Goal: Answer question/provide support

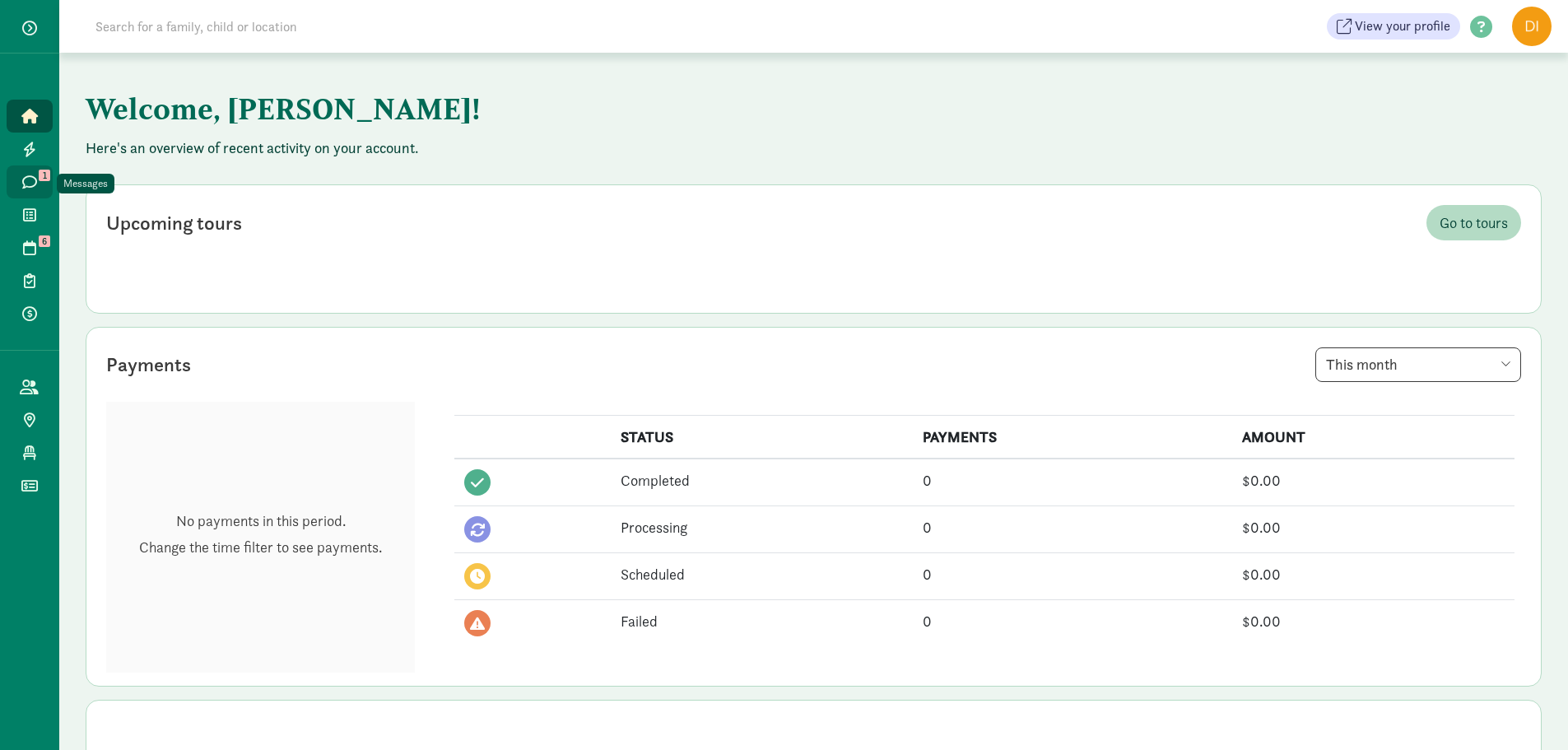
click at [21, 190] on link "Messages 1" at bounding box center [29, 182] width 46 height 33
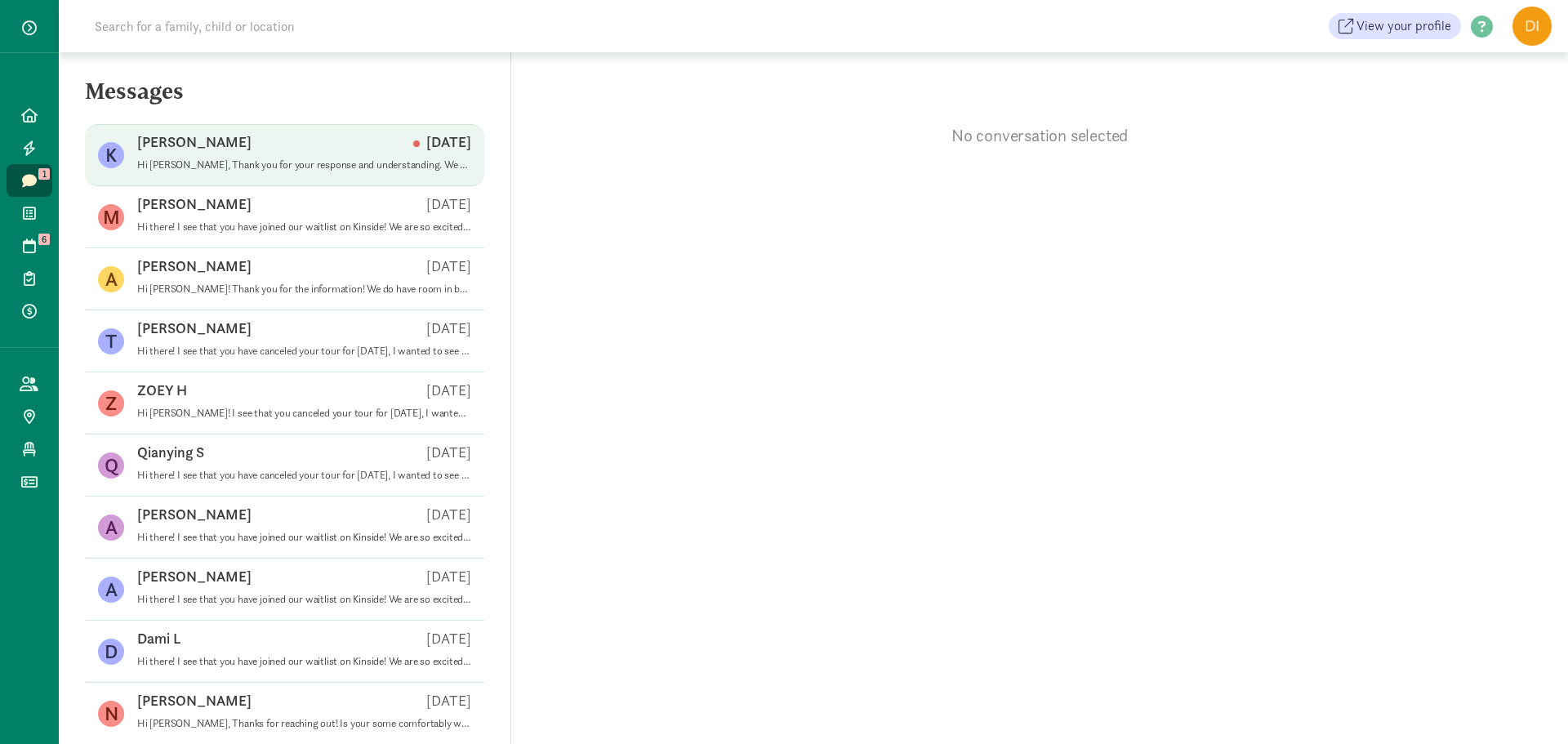
click at [162, 149] on p "[PERSON_NAME]" at bounding box center [193, 141] width 114 height 19
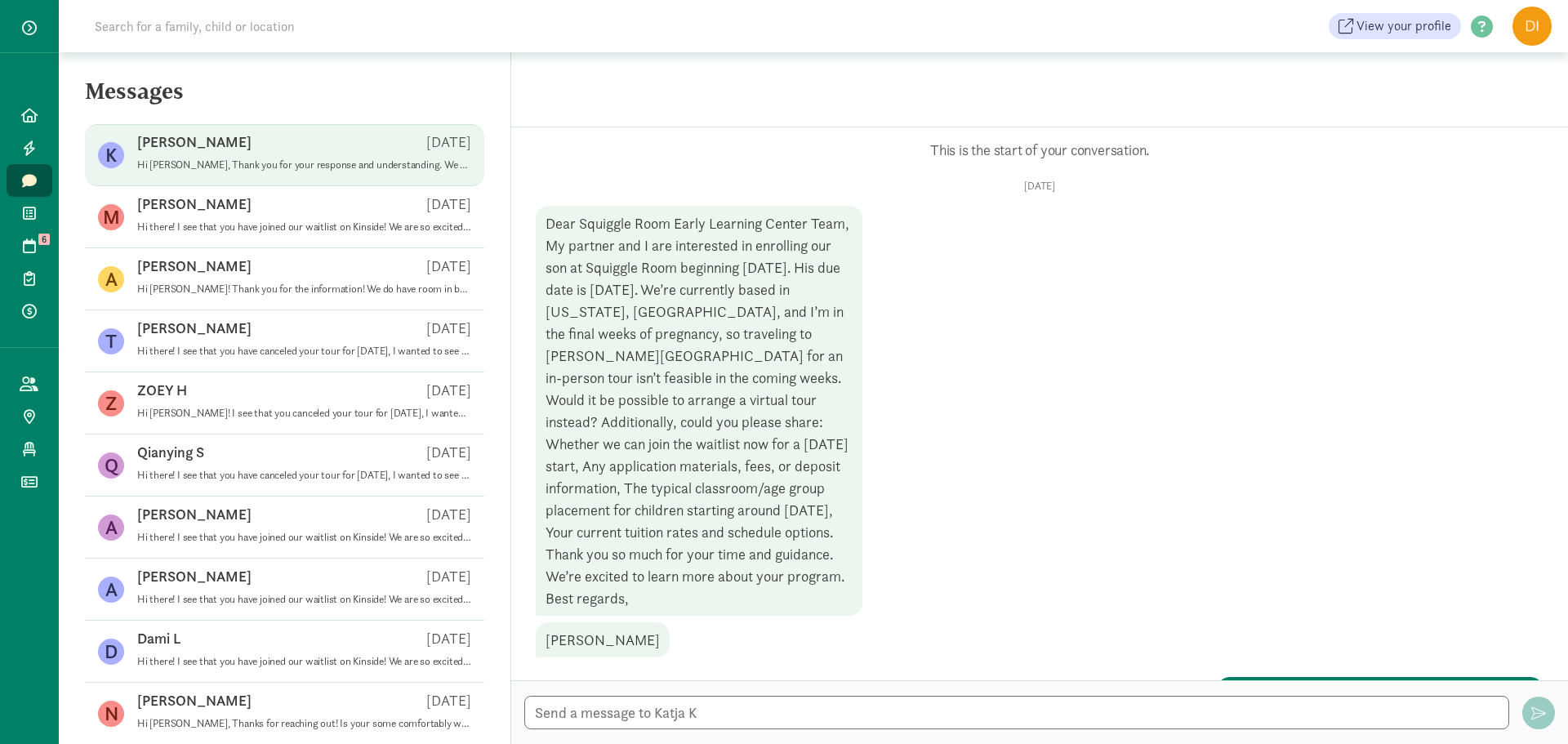
scroll to position [419, 0]
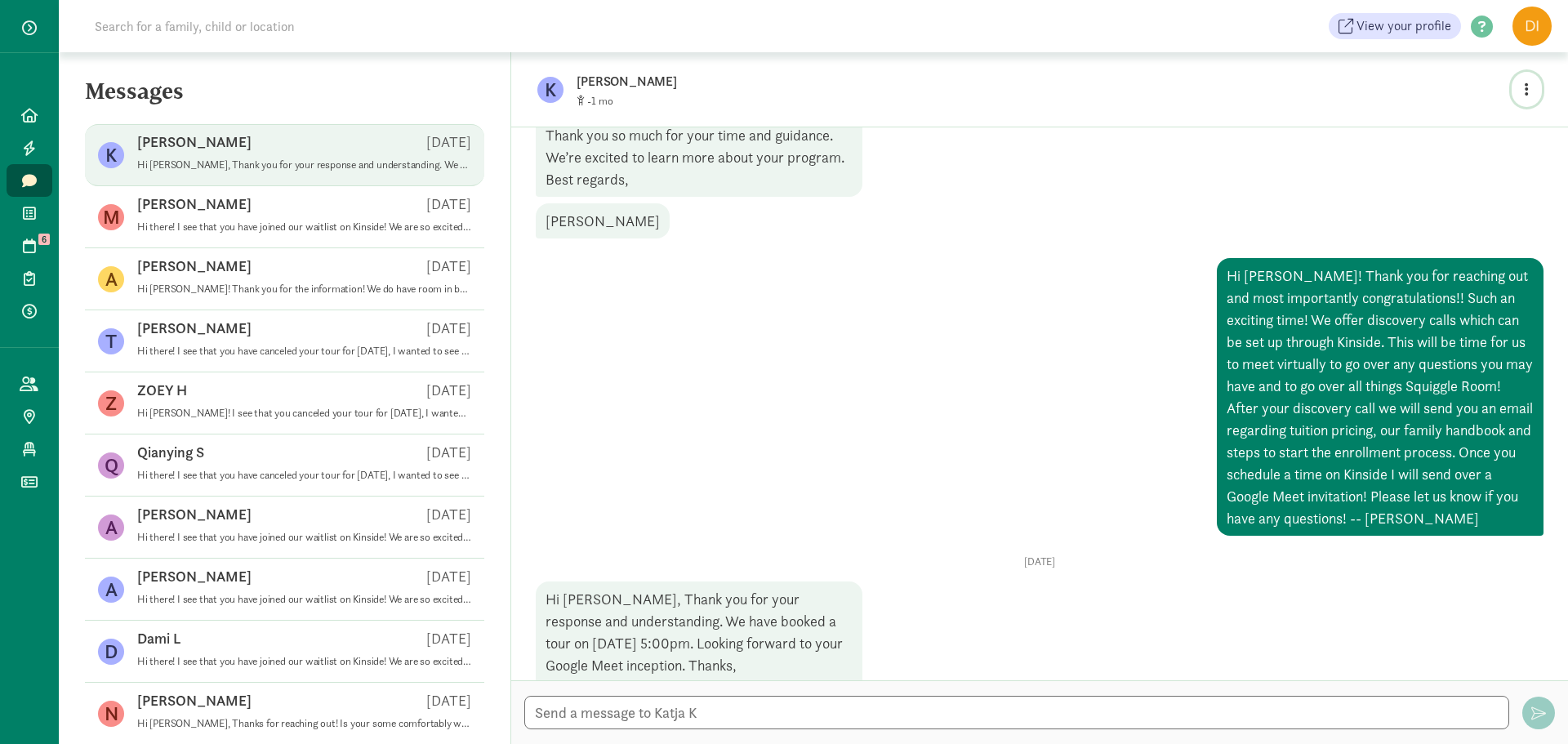
click at [1524, 84] on button "button" at bounding box center [1526, 89] width 30 height 35
click at [1480, 125] on link "View family page" at bounding box center [1491, 127] width 118 height 19
click at [568, 710] on textarea at bounding box center [1016, 712] width 985 height 34
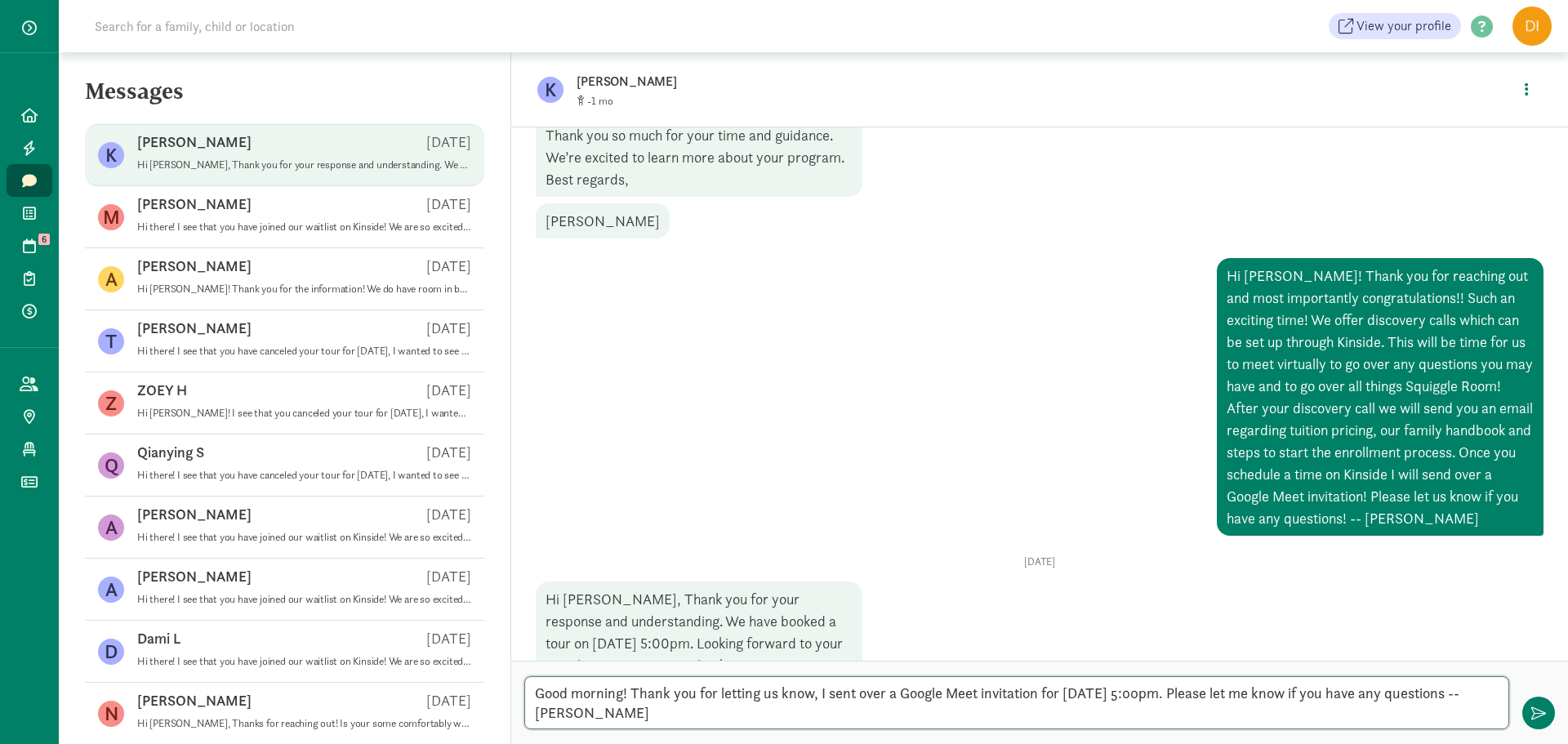
click at [595, 718] on textarea "Good morning! Thank you for letting us know, I sent over a Google Meet invitati…" at bounding box center [1016, 703] width 985 height 53
type textarea "Good morning! Thank you for letting us know, I sent over a Google Meet invitati…"
click at [1534, 713] on span "button" at bounding box center [1539, 713] width 15 height 15
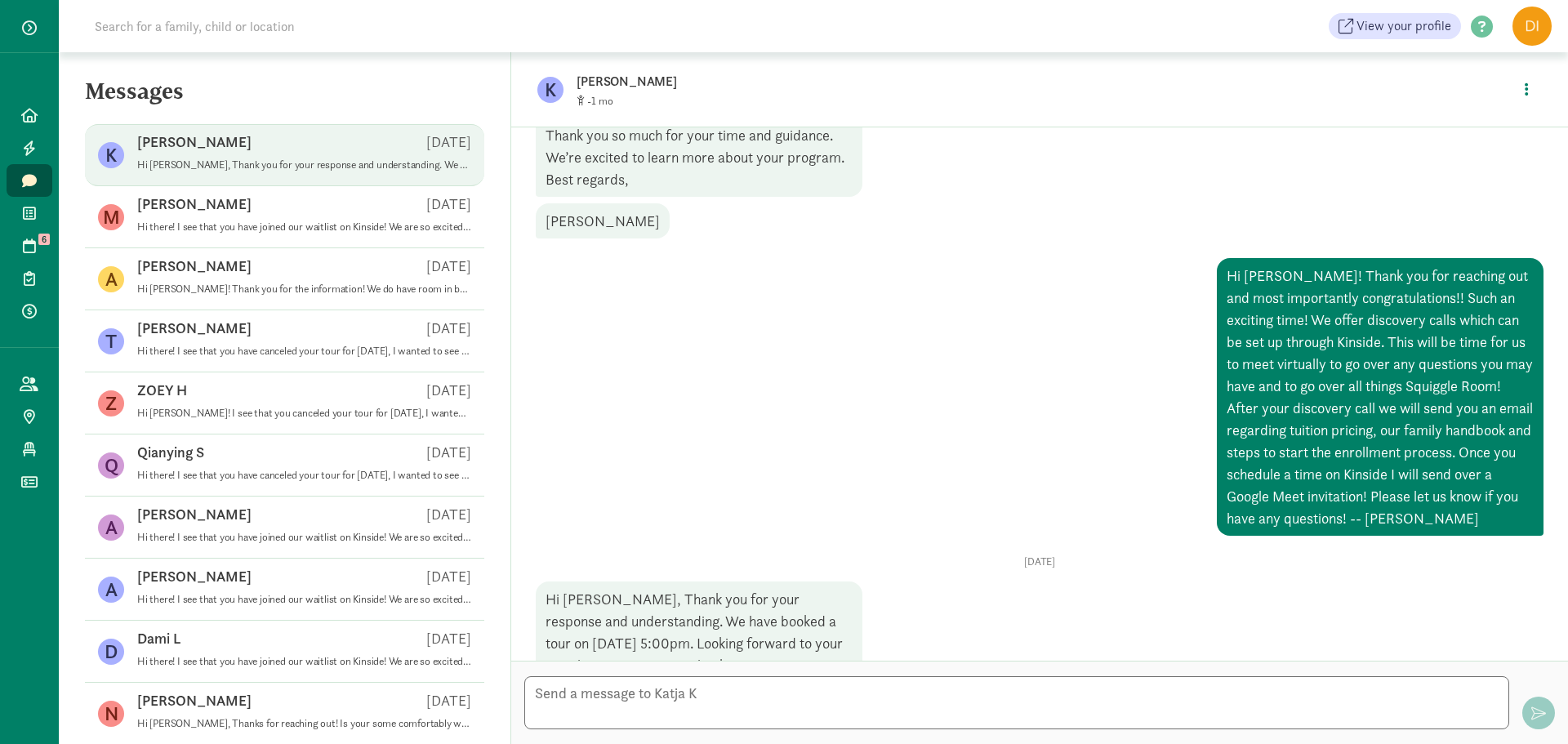
scroll to position [566, 0]
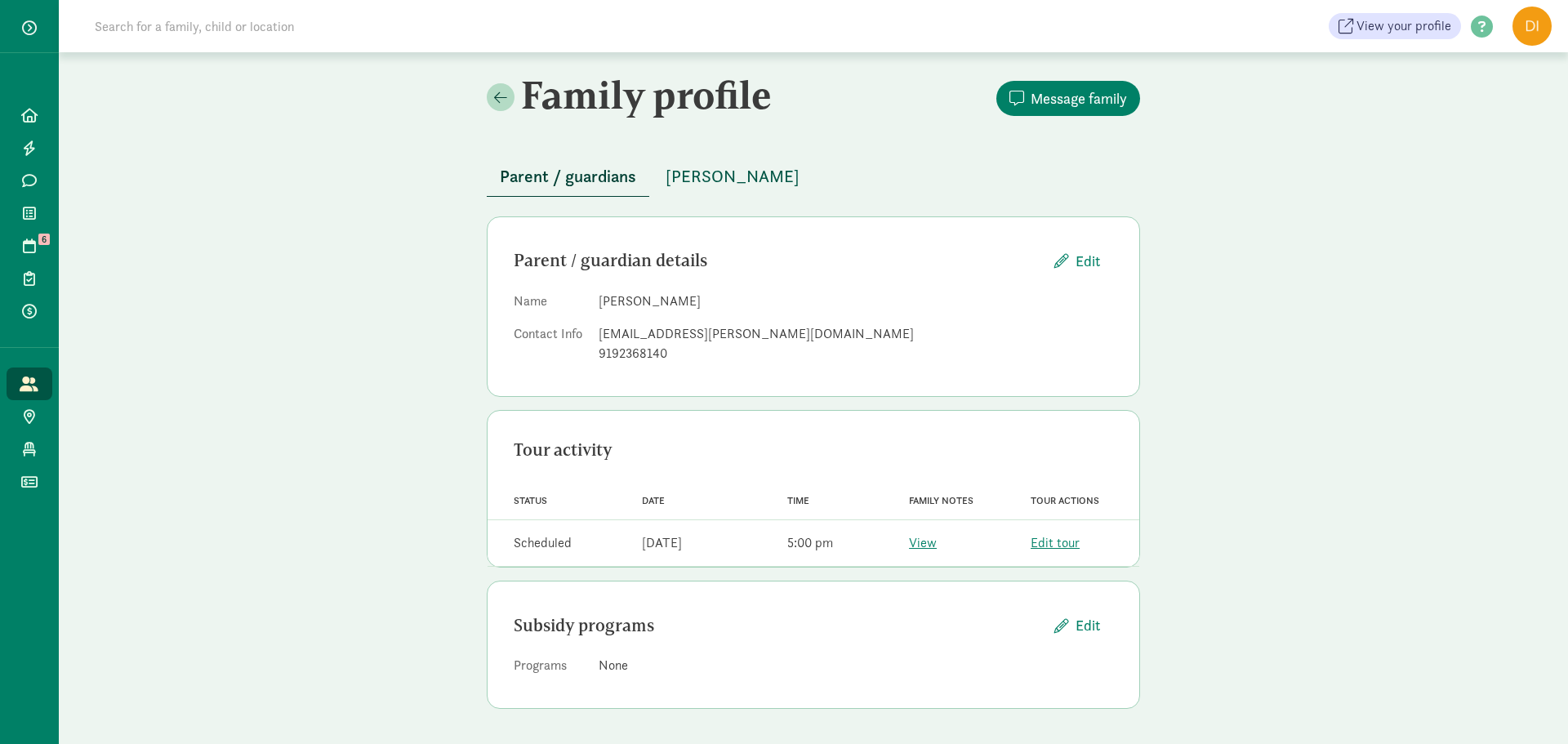
click at [737, 188] on span "[PERSON_NAME]" at bounding box center [732, 176] width 134 height 26
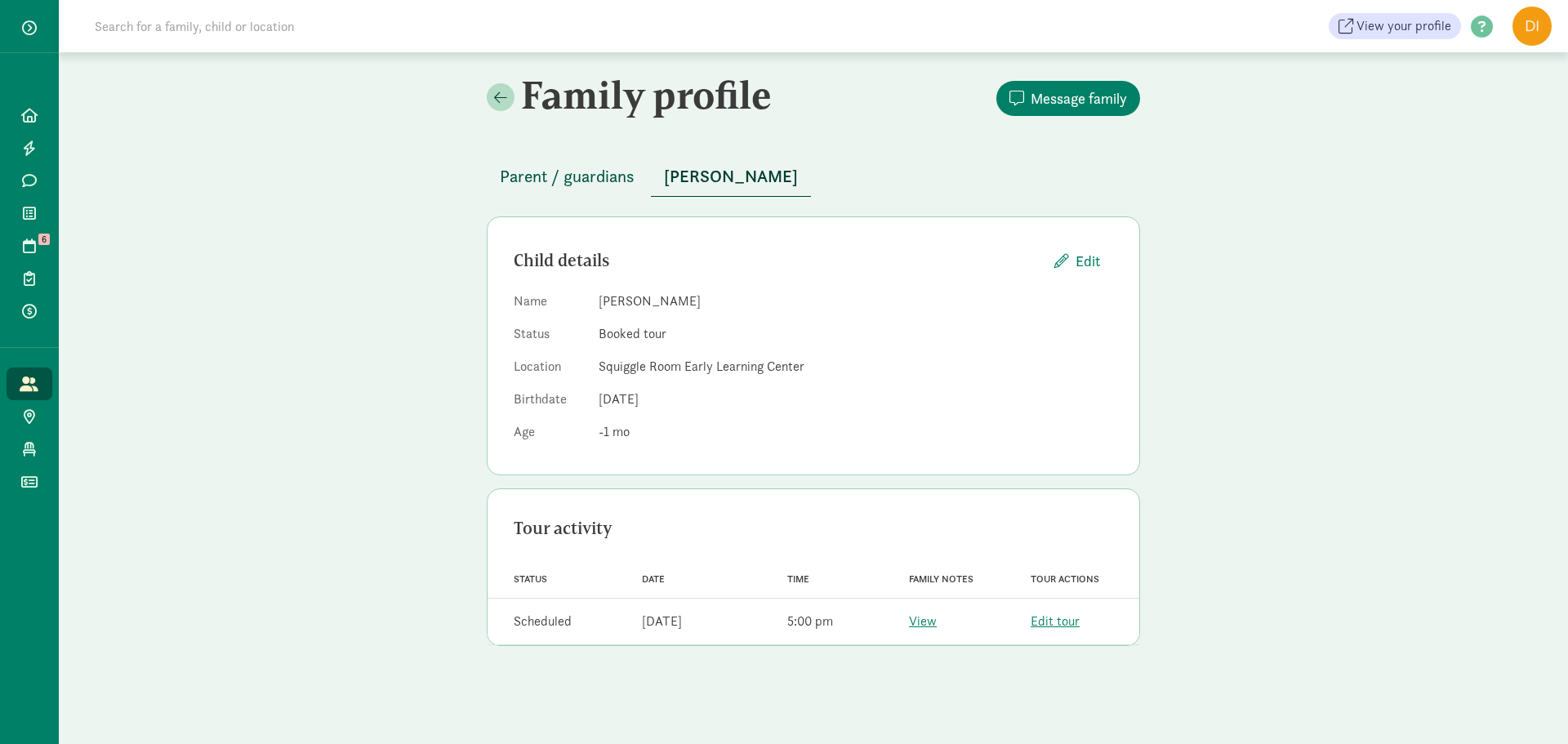
click at [567, 178] on span "Parent / guardians" at bounding box center [568, 176] width 135 height 26
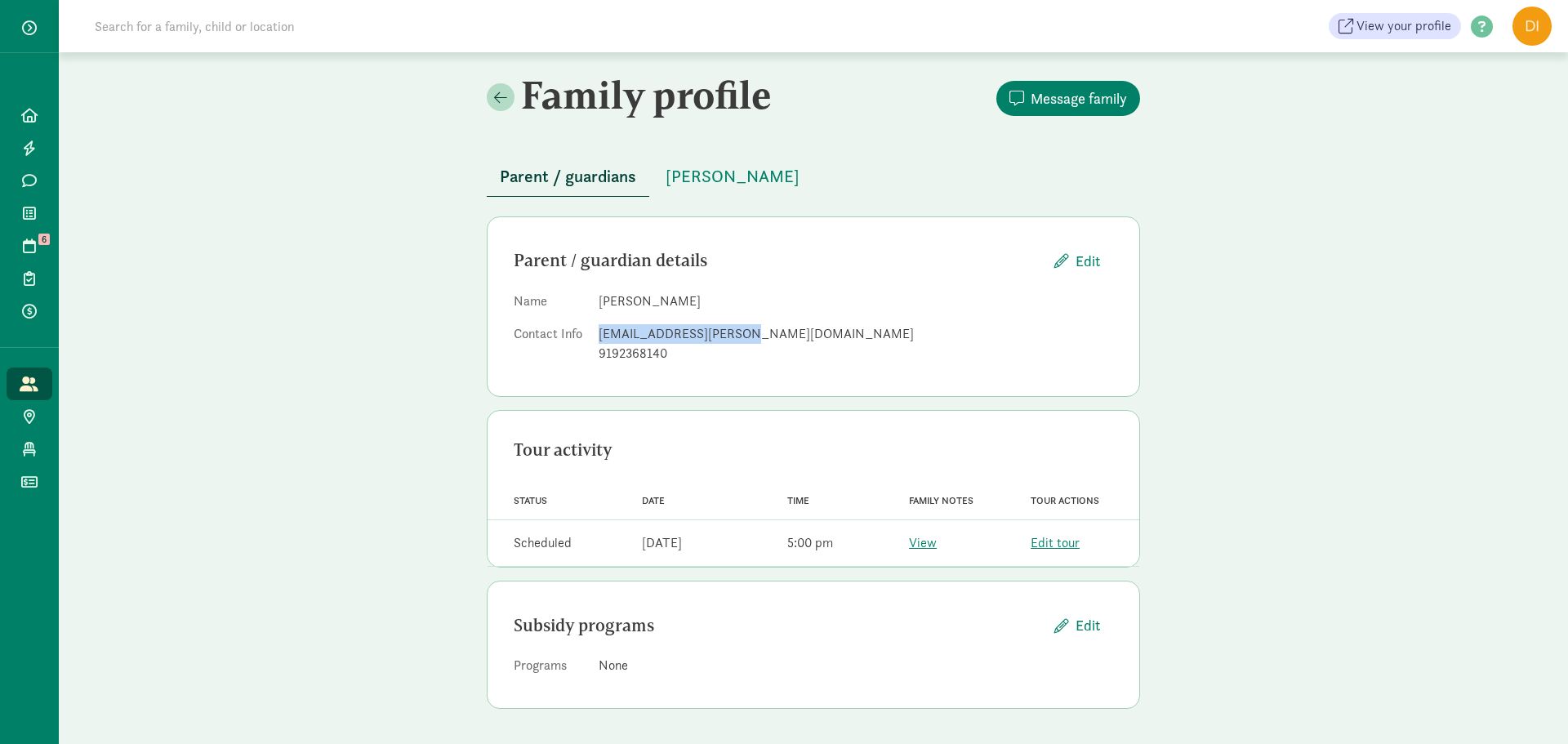
drag, startPoint x: 736, startPoint y: 333, endPoint x: 594, endPoint y: 338, distance: 142.1
click at [594, 338] on dl "Name Katja Koll Contact Info katja.k.koll@gmail.com 9192368140" at bounding box center [813, 330] width 600 height 79
copy div "katja.k.koll@gmail.com"
